Goal: Navigation & Orientation: Find specific page/section

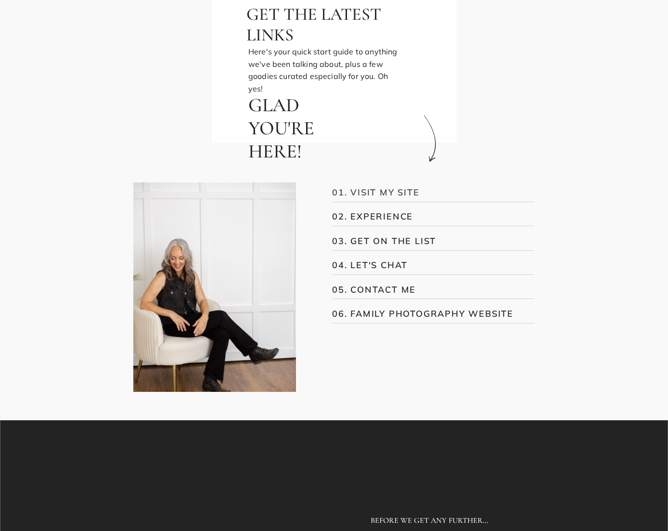
scroll to position [189, 0]
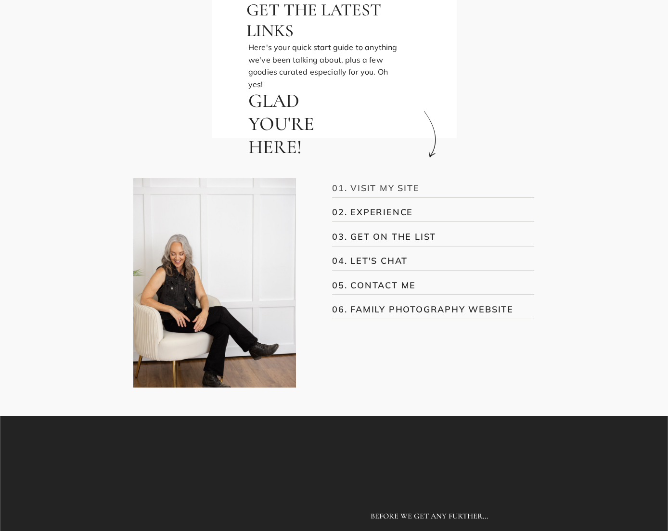
click at [382, 192] on h3 "01. VISIT MY SITE" at bounding box center [426, 187] width 189 height 13
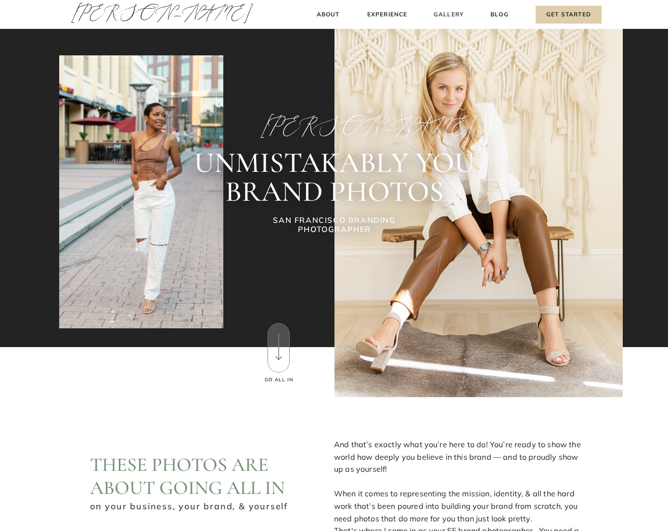
click at [439, 13] on h3 "Gallery" at bounding box center [448, 15] width 32 height 10
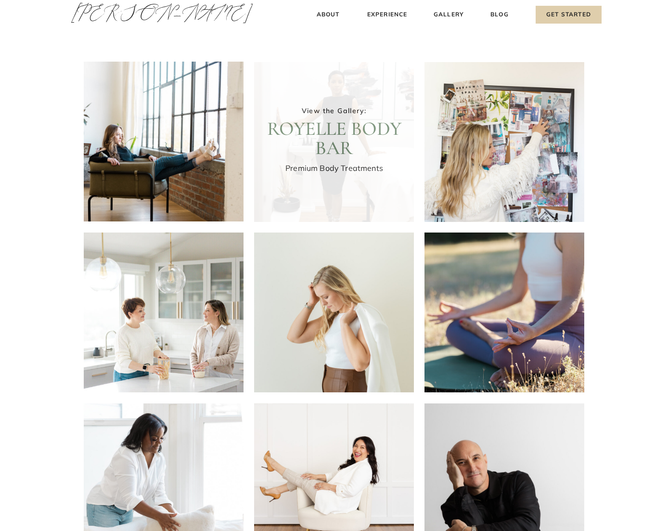
scroll to position [428, 0]
